Goal: Task Accomplishment & Management: Manage account settings

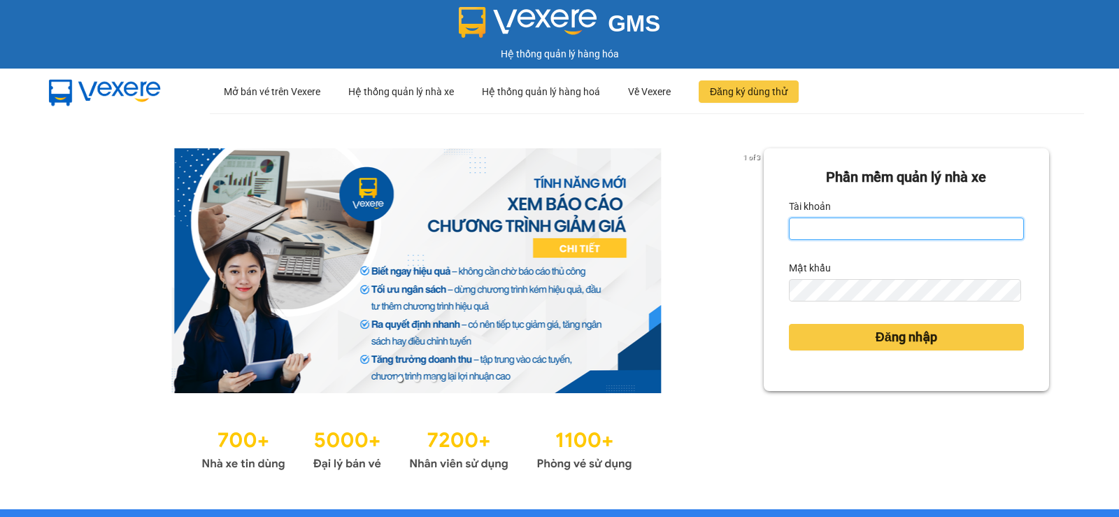
click at [852, 225] on input "Tài khoản" at bounding box center [906, 228] width 235 height 22
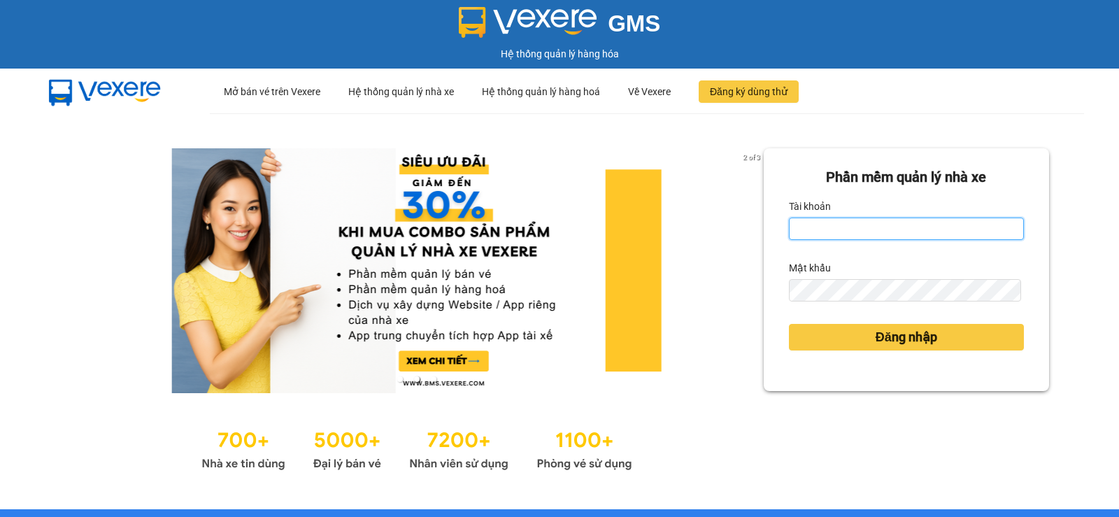
type input "ttvkhanh.hhg"
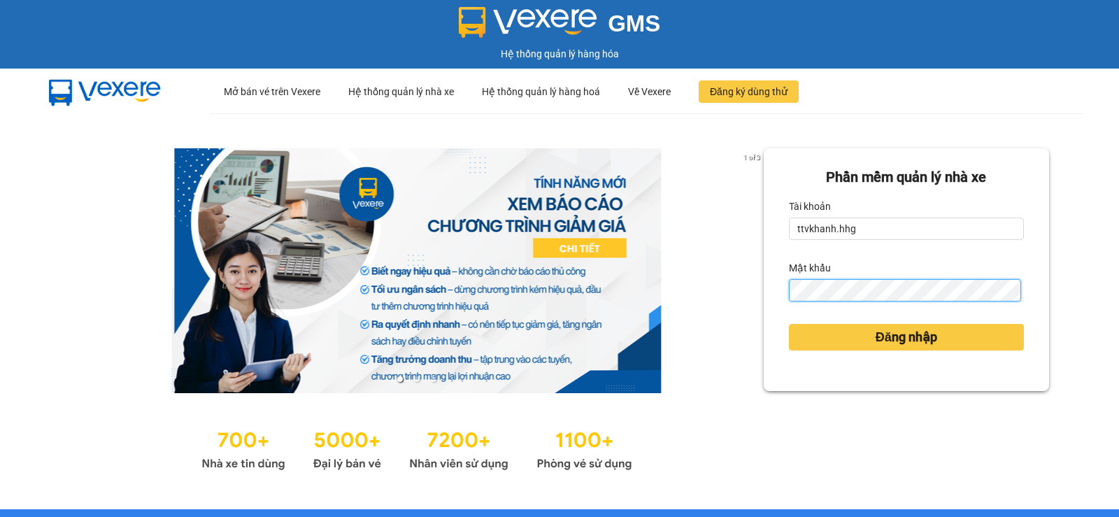
click at [789, 324] on button "Đăng nhập" at bounding box center [906, 337] width 235 height 27
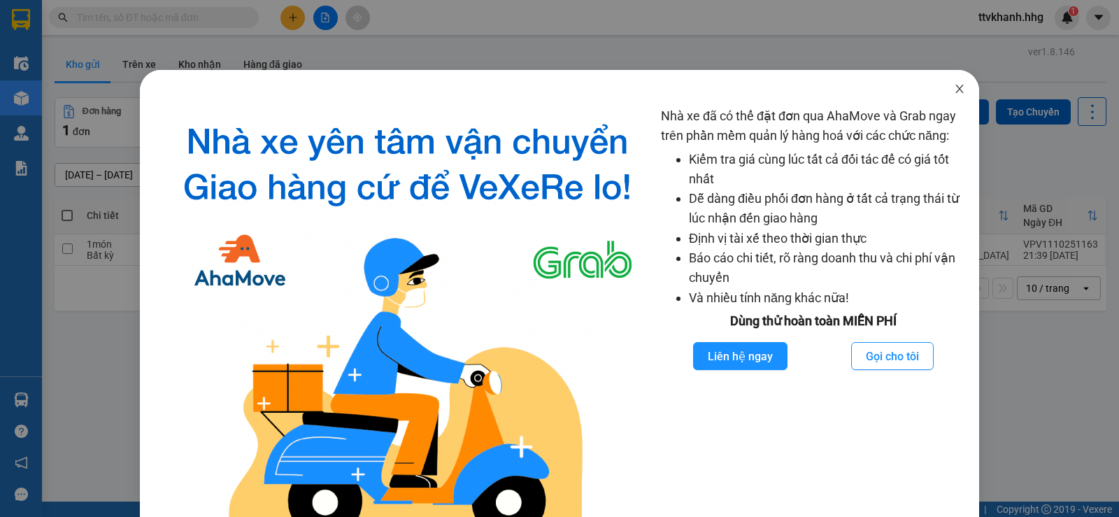
click at [955, 90] on icon "close" at bounding box center [959, 89] width 8 height 8
